Goal: Contribute content: Contribute content

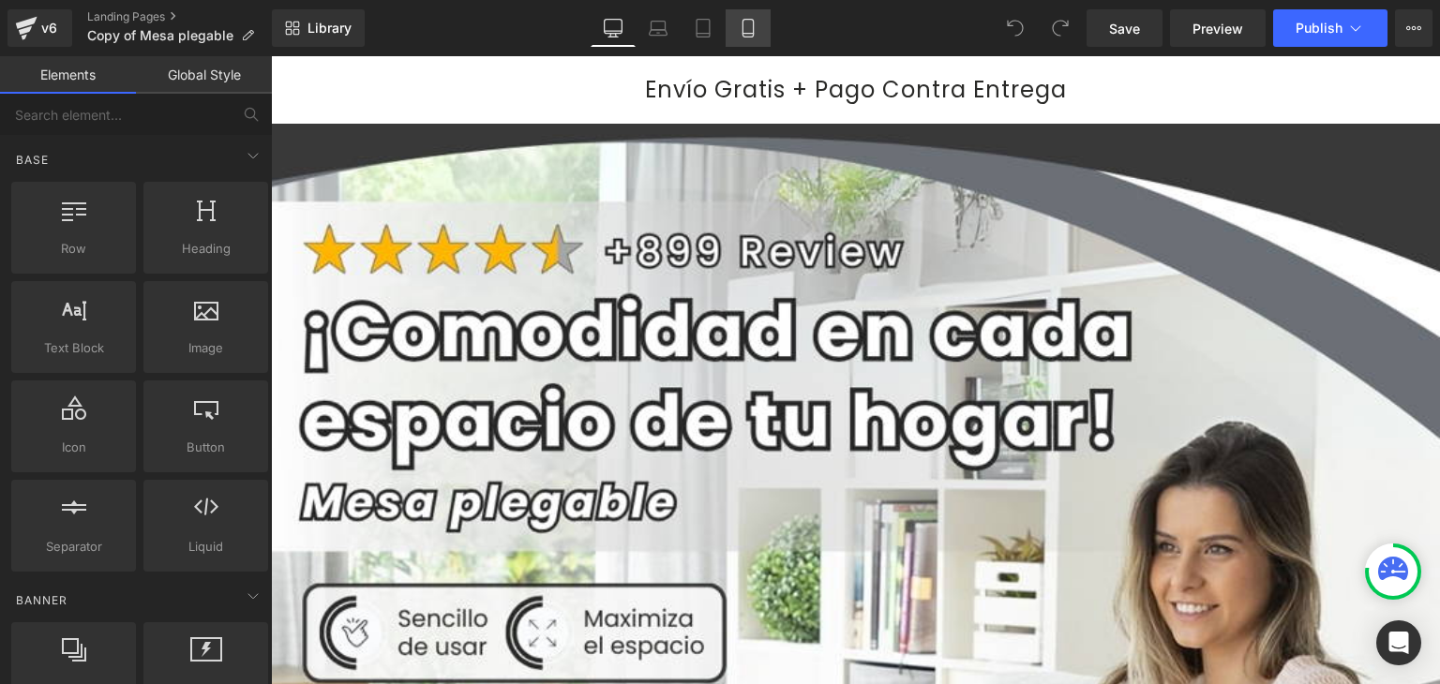
click at [754, 19] on icon at bounding box center [748, 28] width 19 height 19
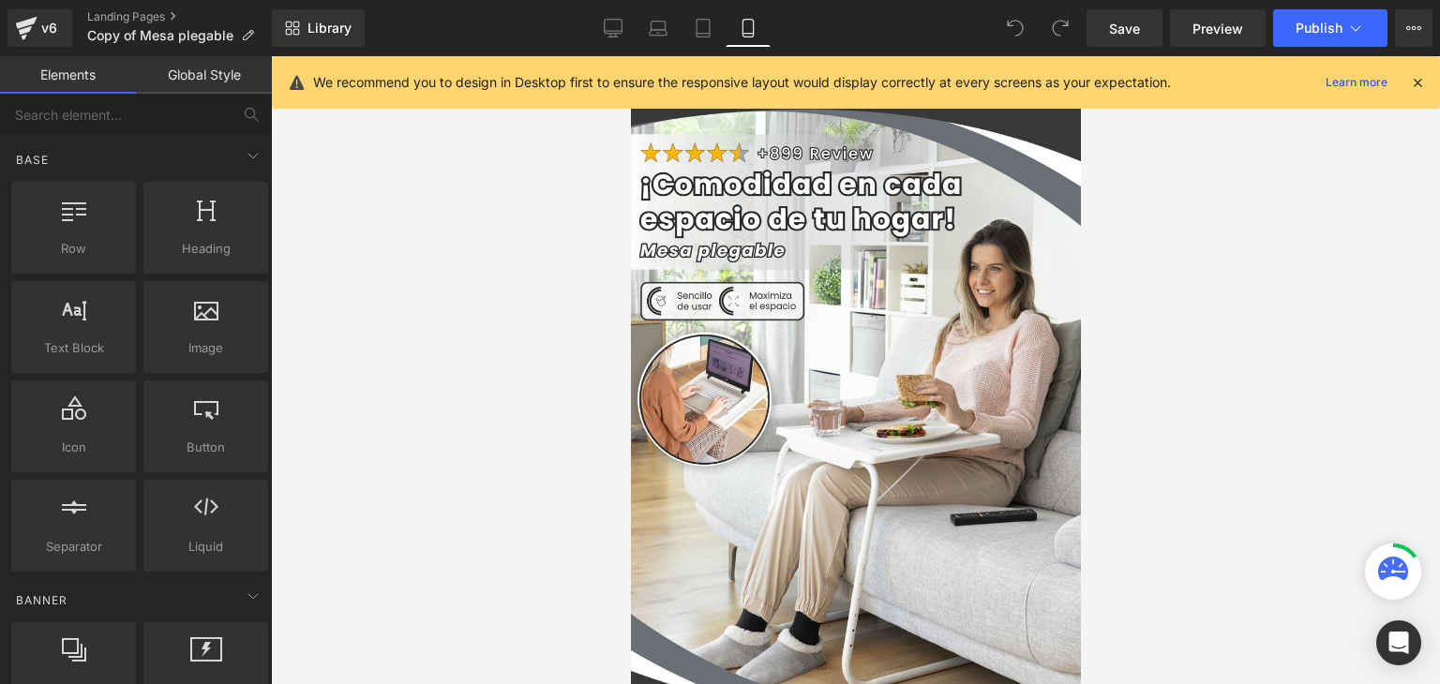
click at [1417, 81] on icon at bounding box center [1417, 82] width 17 height 17
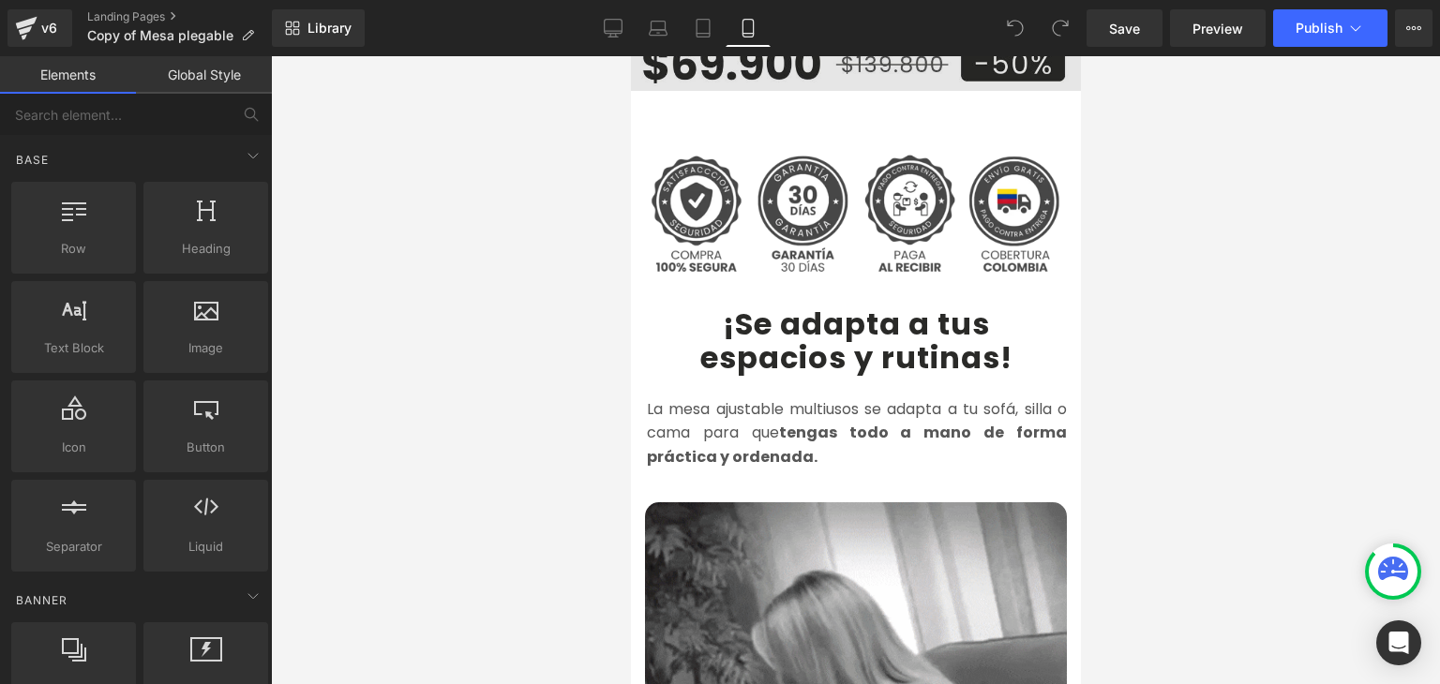
scroll to position [844, 0]
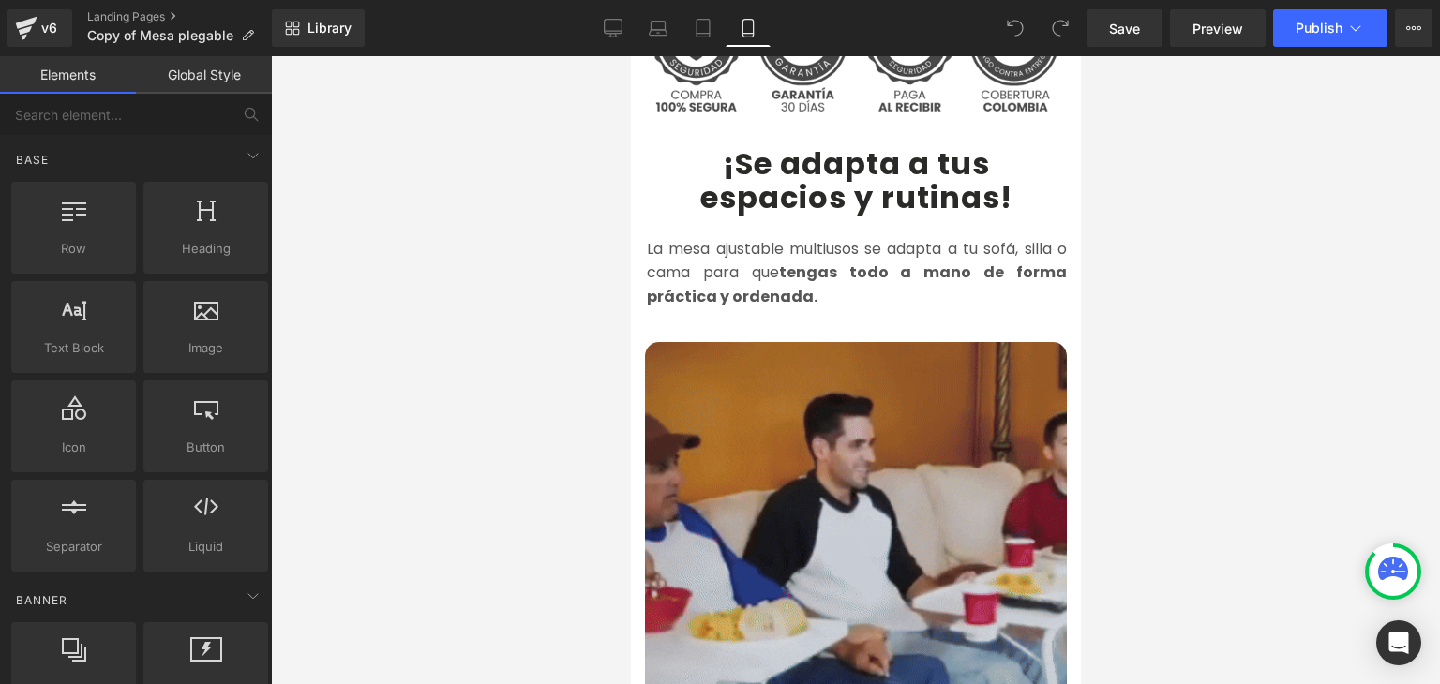
click at [881, 356] on img at bounding box center [855, 553] width 422 height 422
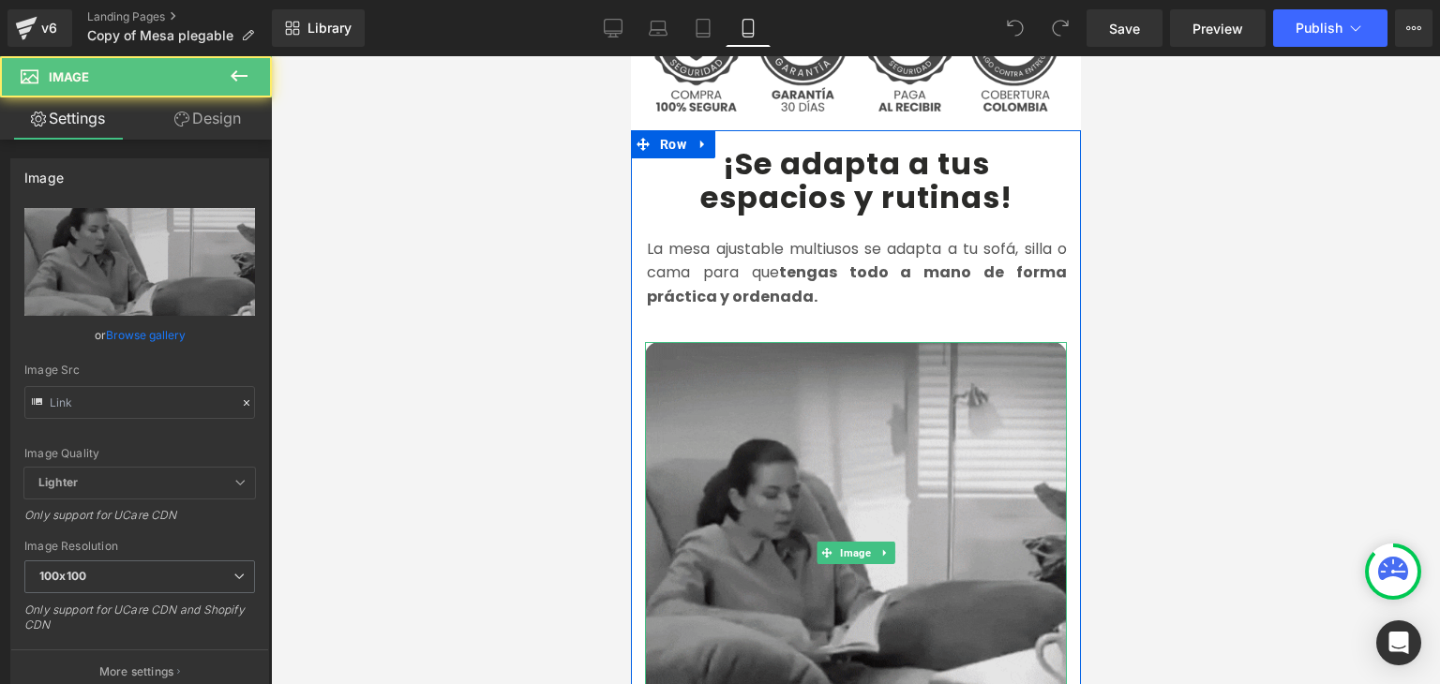
type input "[URL][DOMAIN_NAME]"
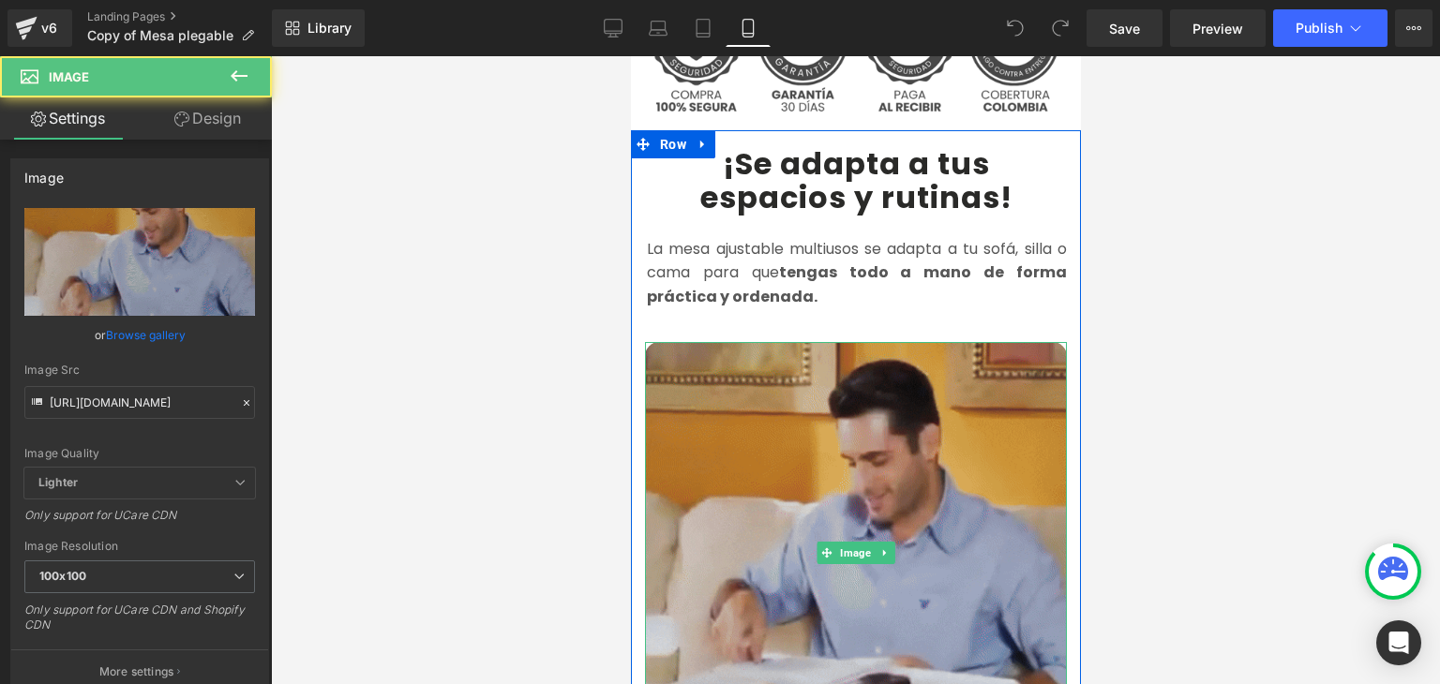
scroll to position [938, 0]
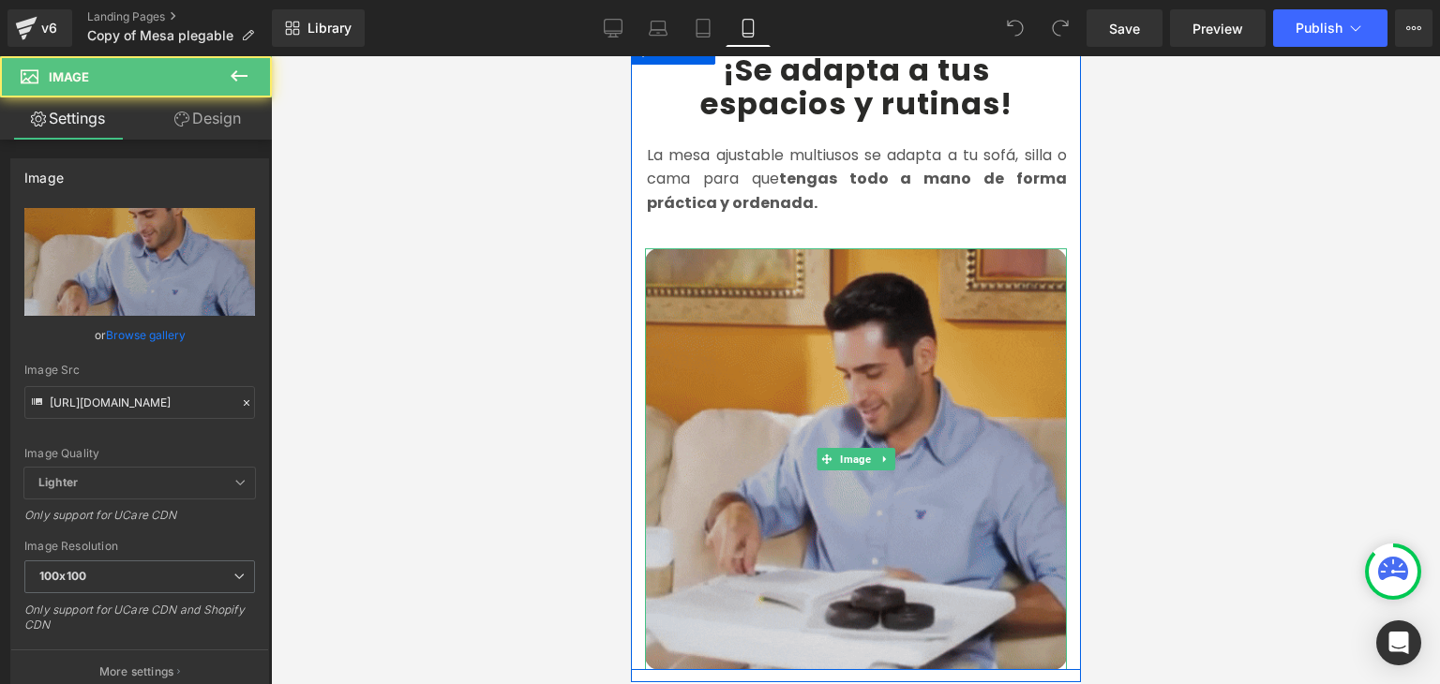
click at [834, 337] on img at bounding box center [855, 459] width 422 height 422
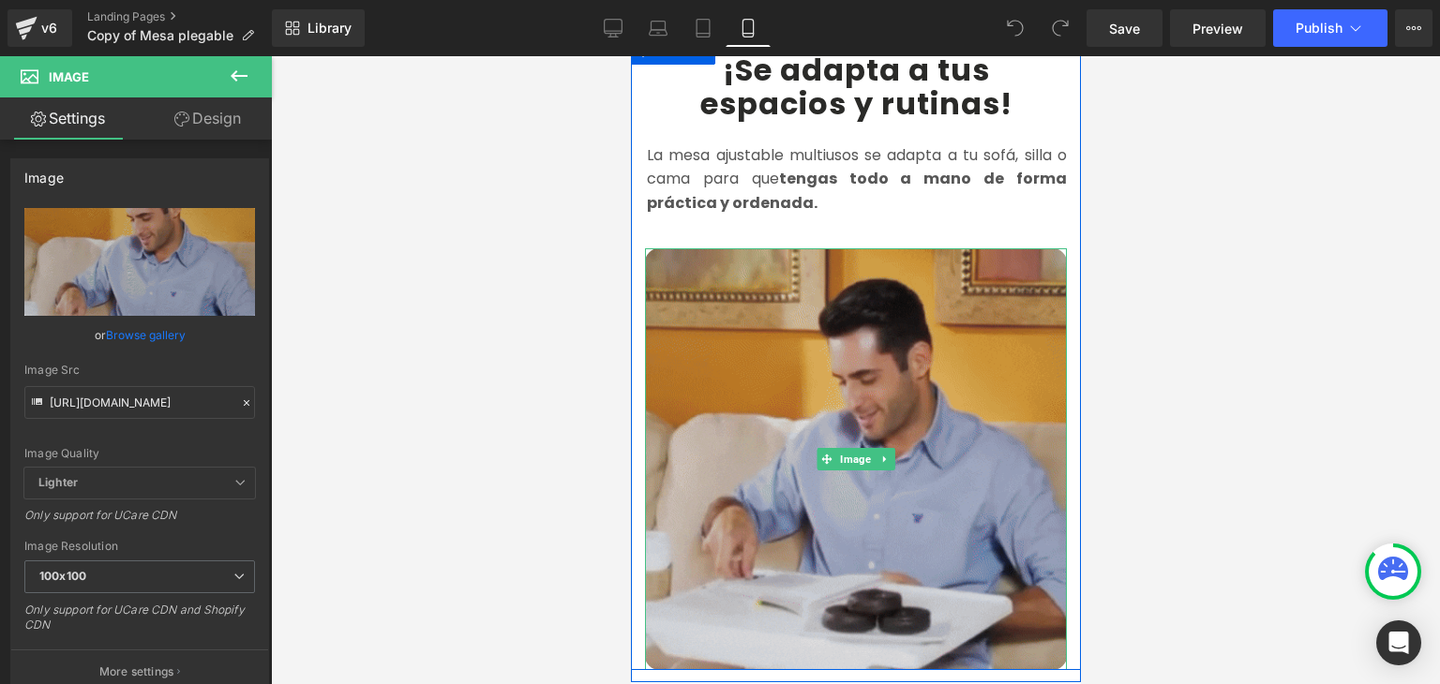
click at [849, 295] on img at bounding box center [855, 459] width 422 height 422
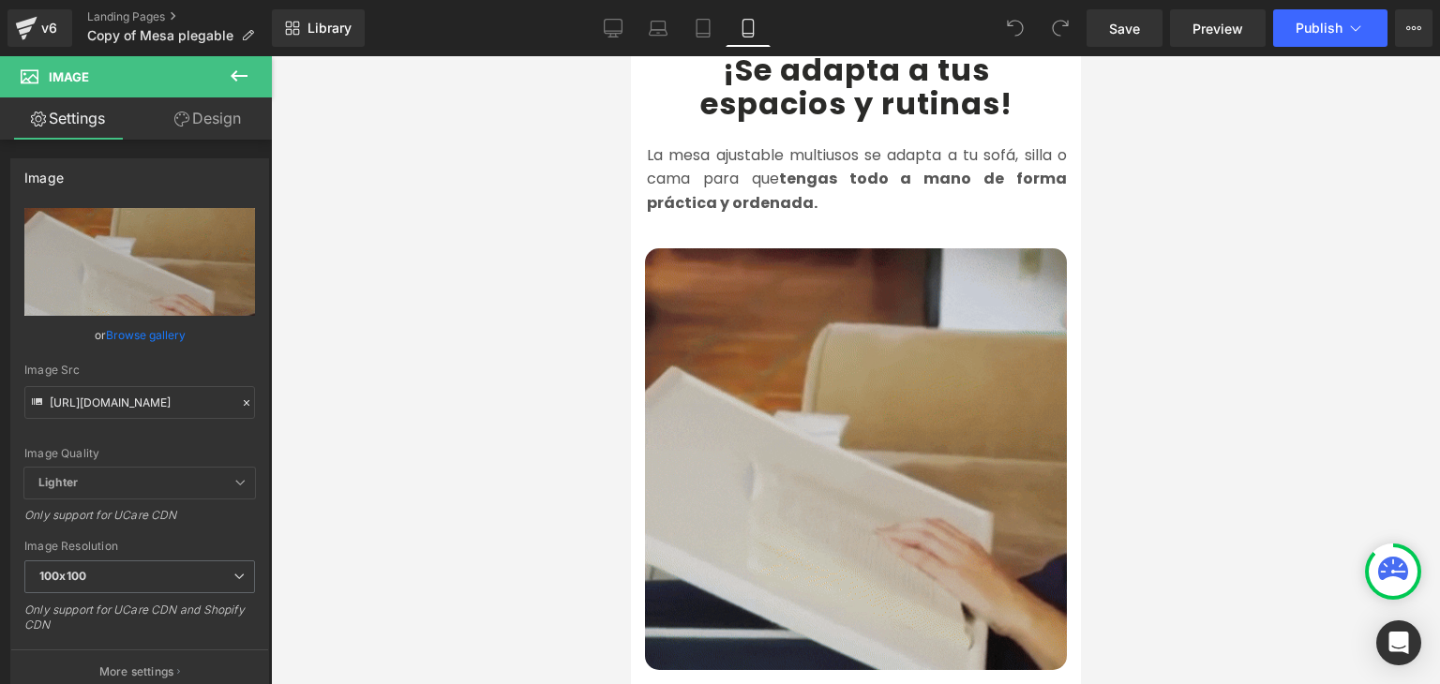
click at [767, 349] on img at bounding box center [855, 459] width 422 height 422
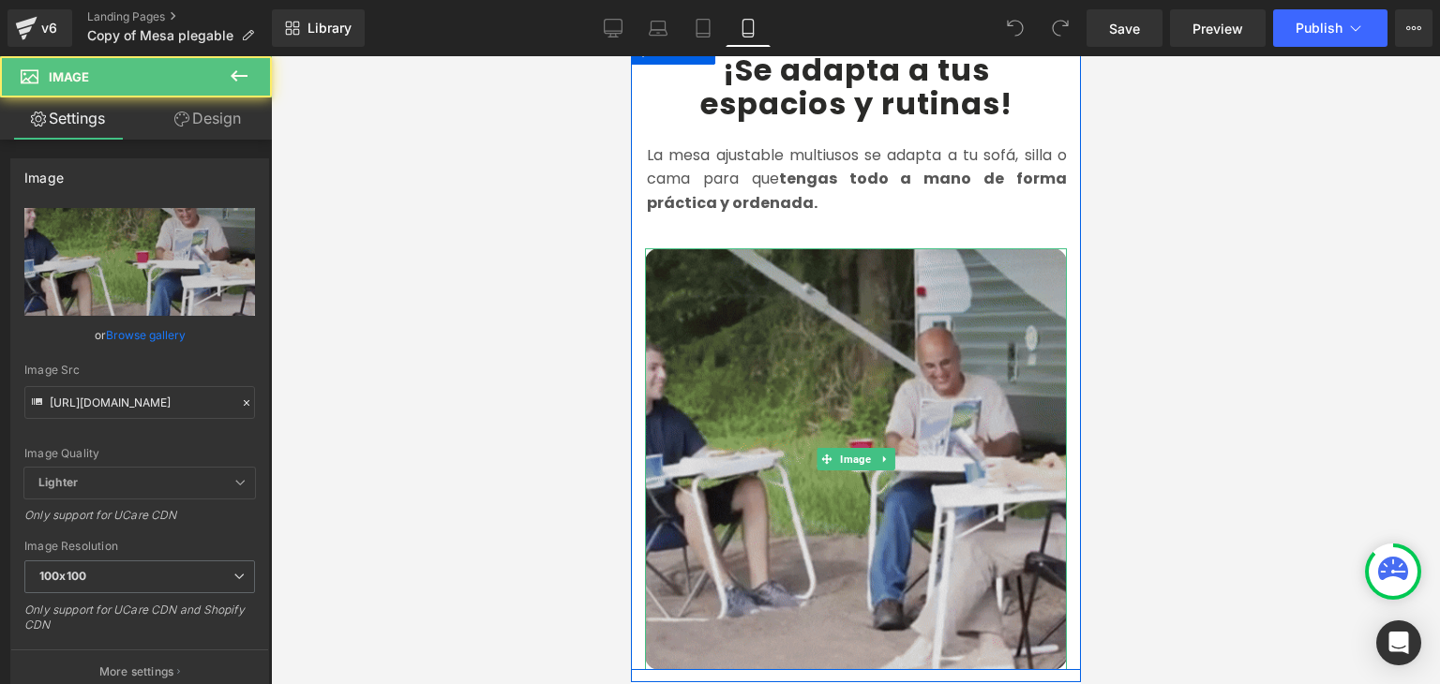
click at [842, 401] on img at bounding box center [855, 459] width 422 height 422
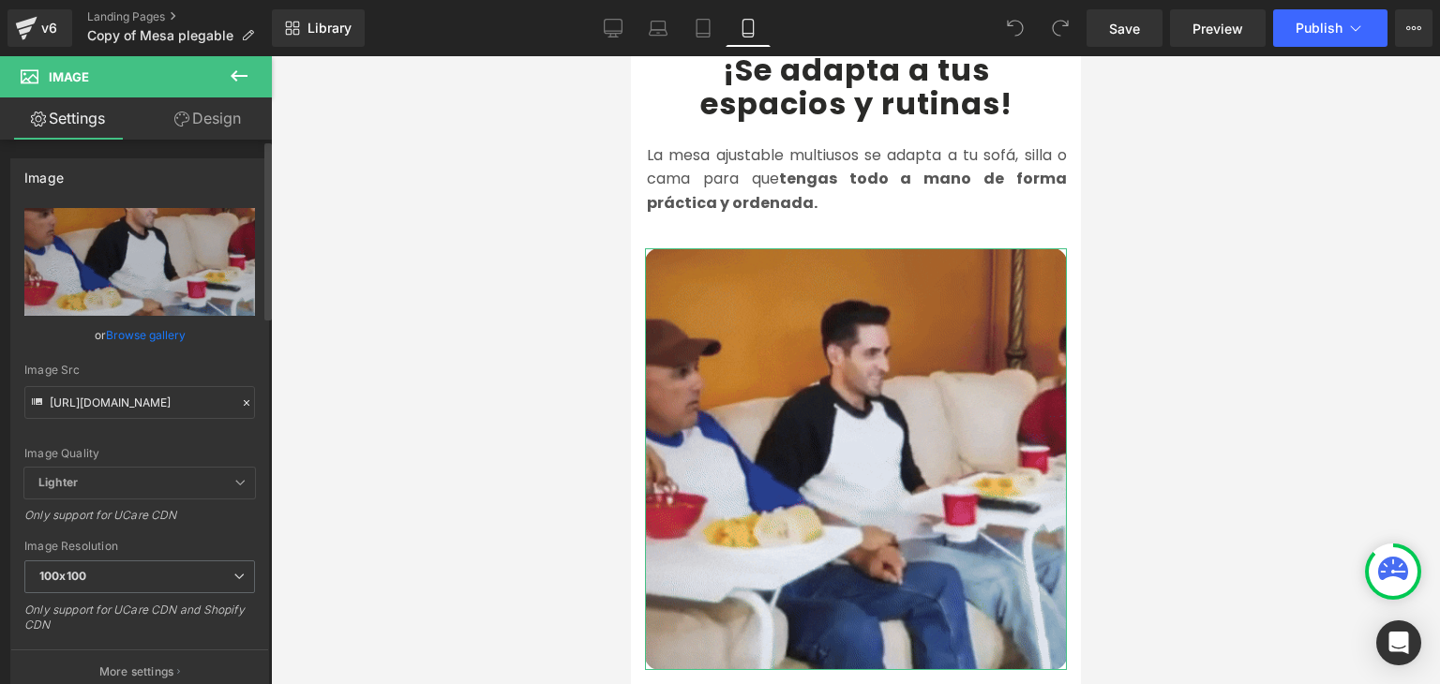
click at [240, 399] on icon at bounding box center [246, 403] width 13 height 13
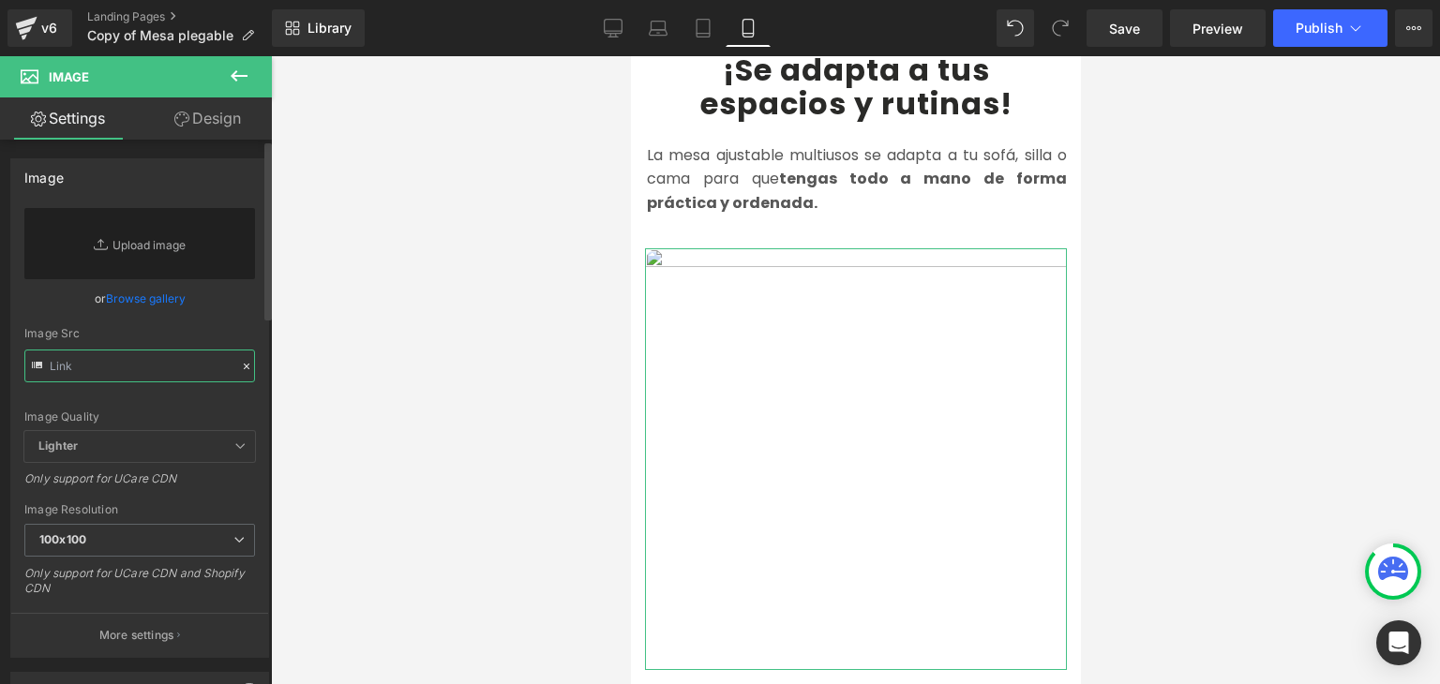
click at [211, 376] on input "text" at bounding box center [139, 366] width 231 height 33
paste input "[URL][DOMAIN_NAME]"
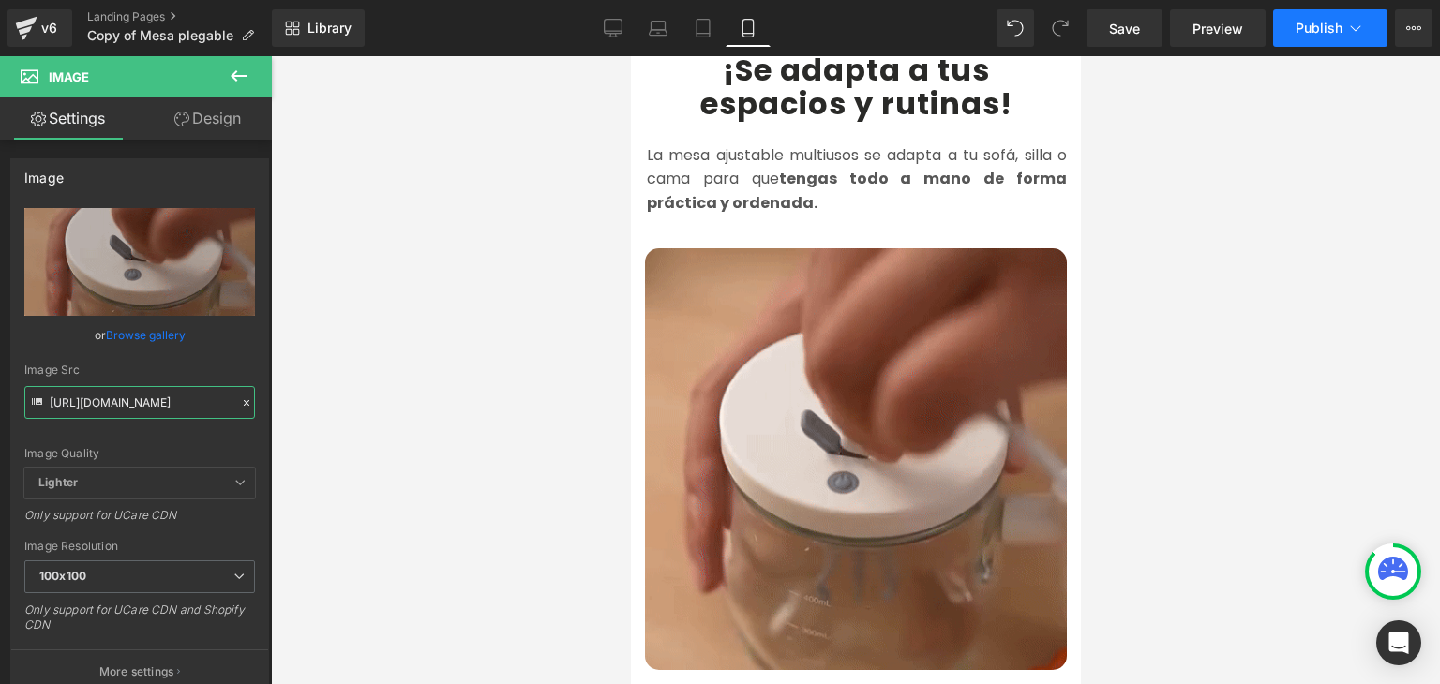
type input "[URL][DOMAIN_NAME]"
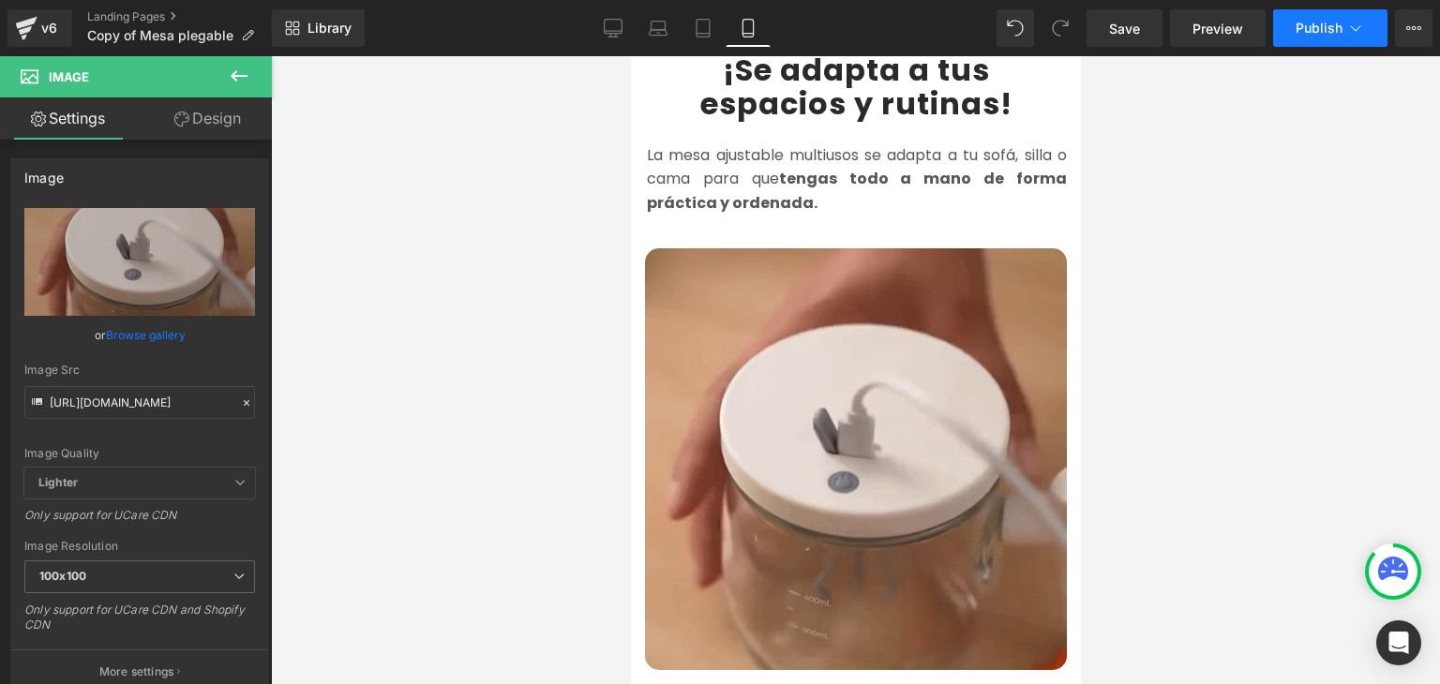
click at [1328, 21] on span "Publish" at bounding box center [1319, 28] width 47 height 15
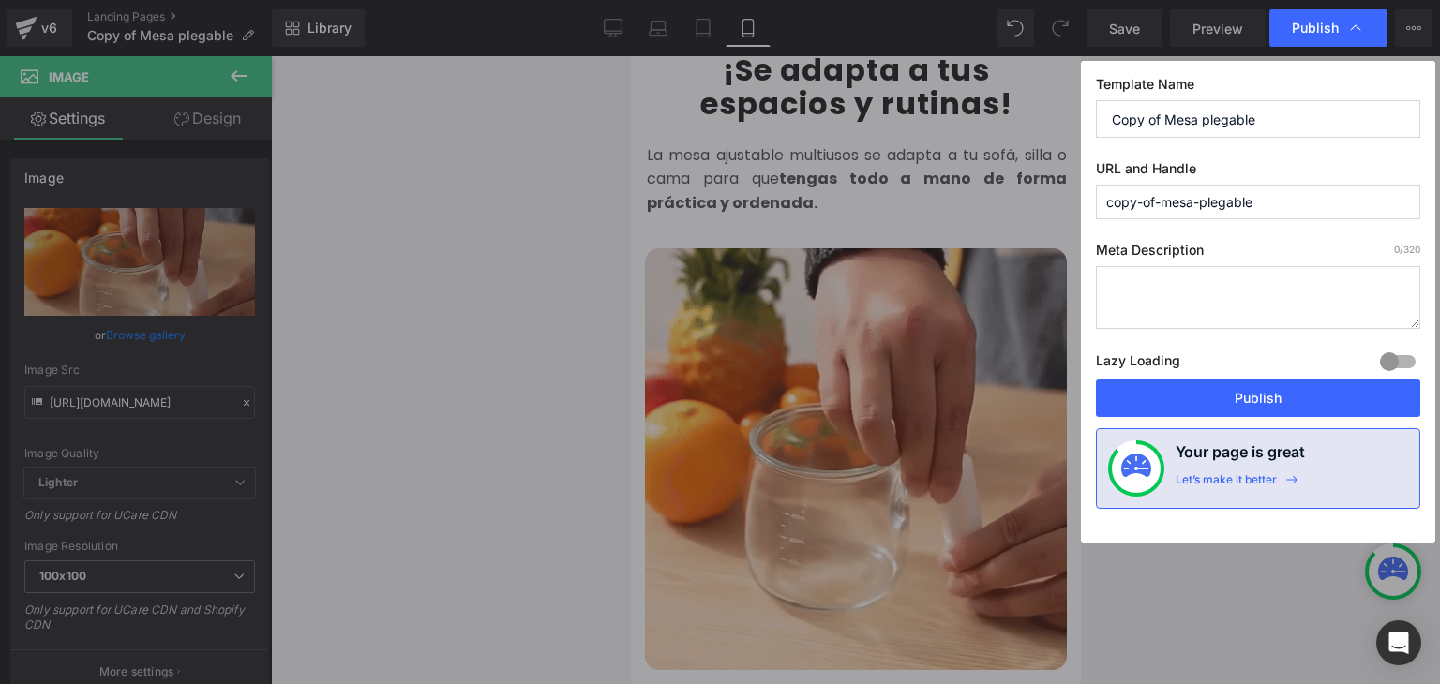
scroll to position [0, 0]
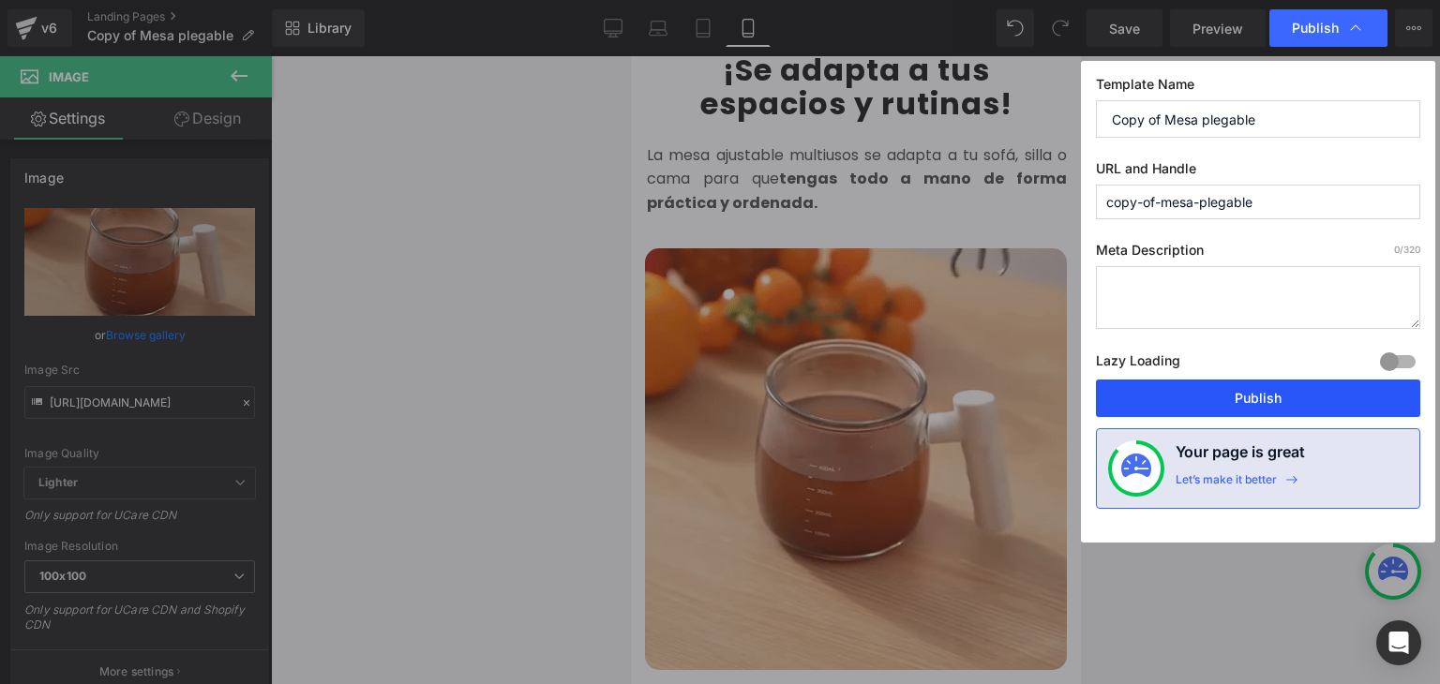
click at [1285, 401] on button "Publish" at bounding box center [1258, 399] width 324 height 38
